Goal: Information Seeking & Learning: Compare options

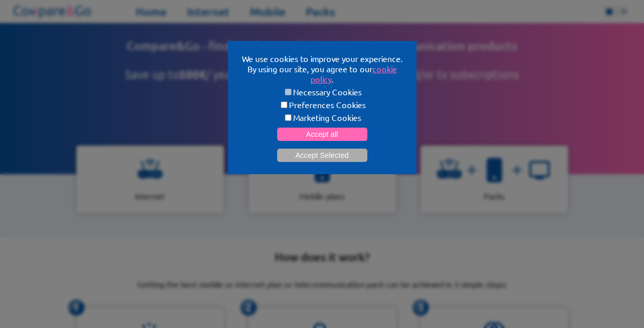
click at [317, 153] on button "Accept Selected" at bounding box center [322, 155] width 90 height 13
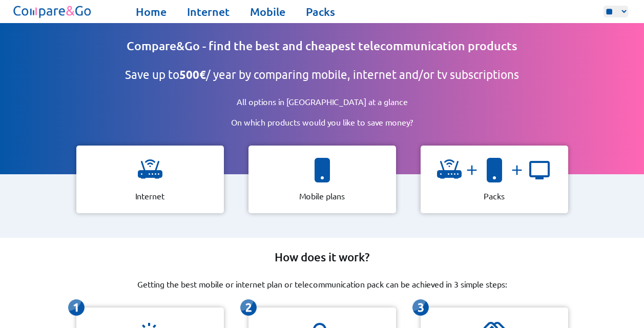
click at [183, 159] on div "Internet" at bounding box center [150, 180] width 148 height 68
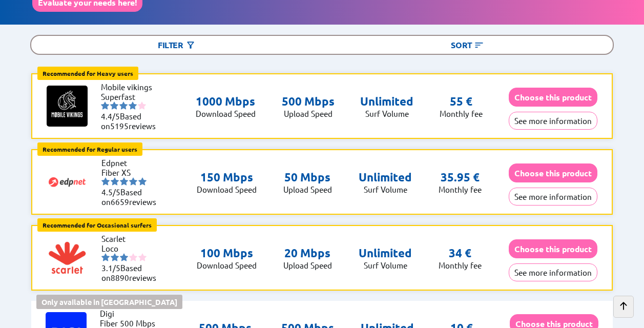
scroll to position [113, 0]
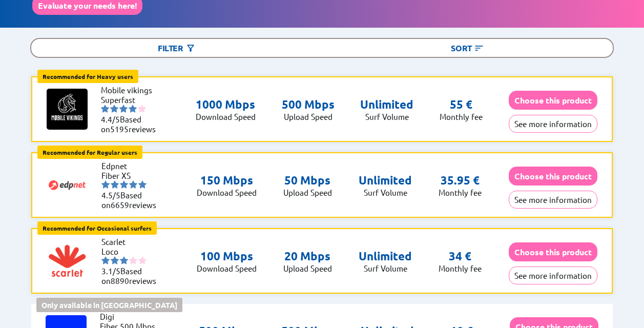
click at [195, 48] on img at bounding box center [191, 48] width 10 height 10
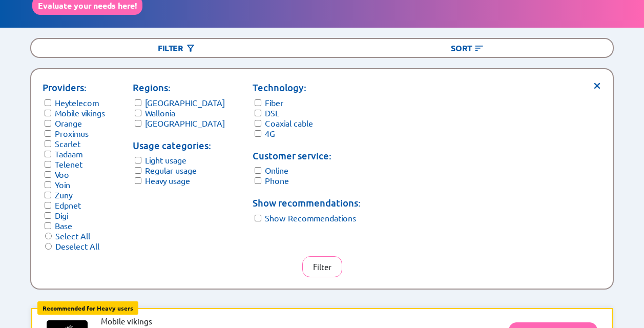
click at [317, 262] on button "Filter" at bounding box center [322, 266] width 40 height 21
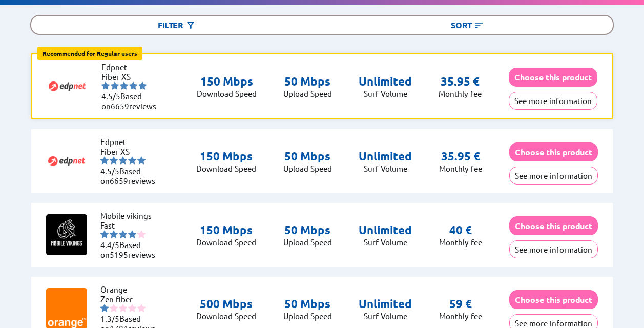
scroll to position [134, 0]
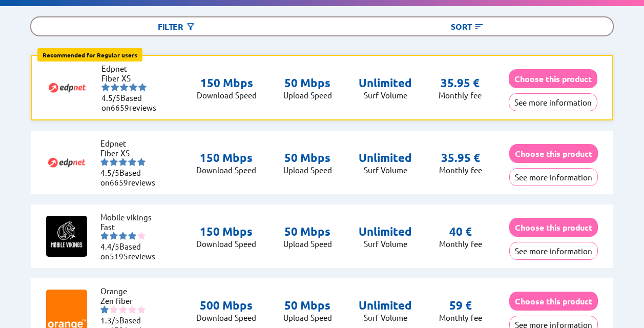
click at [535, 103] on button "See more information" at bounding box center [553, 102] width 89 height 18
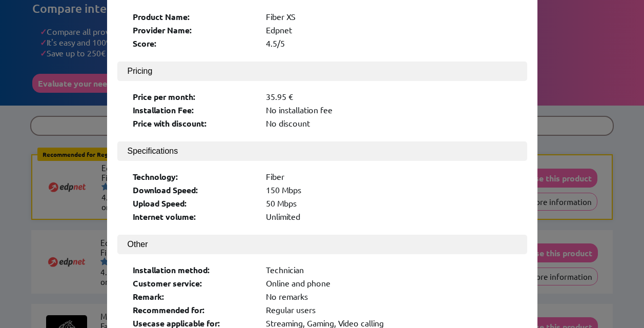
scroll to position [84, 0]
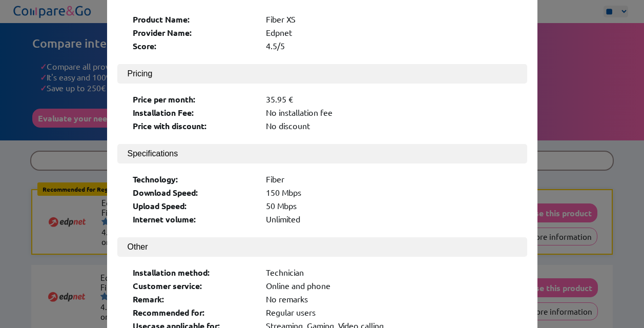
click at [567, 79] on div "× Logo: Product Name: Fiber XS Provider Name: Edpnet Score: 4.5/5 Pricing Price…" at bounding box center [322, 164] width 644 height 328
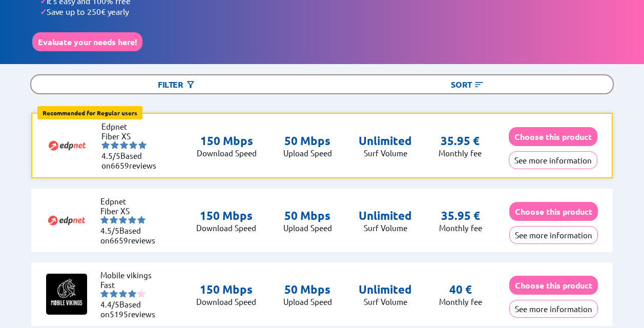
scroll to position [83, 0]
